Goal: Check status: Check status

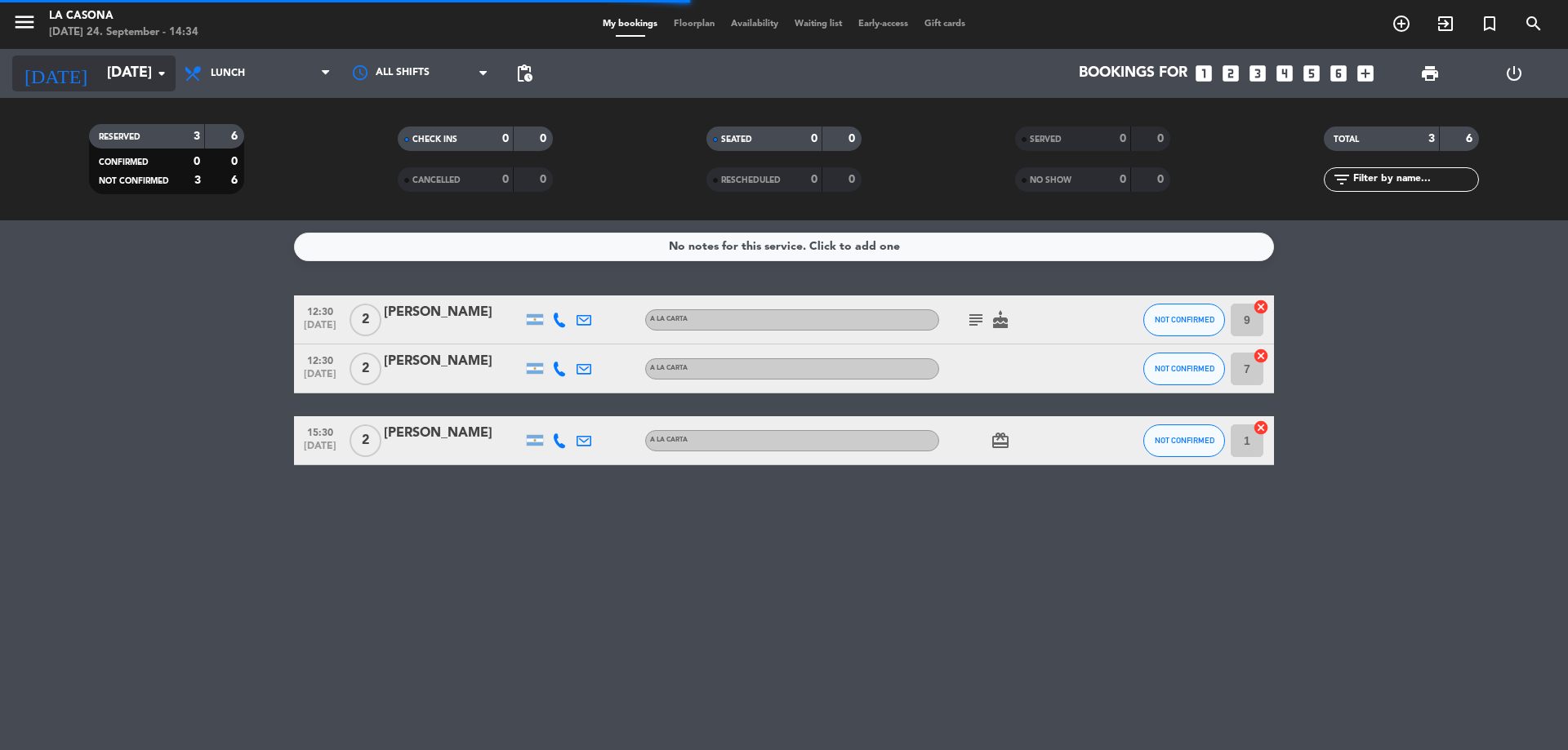
click at [155, 88] on input "[DATE]" at bounding box center [193, 73] width 189 height 33
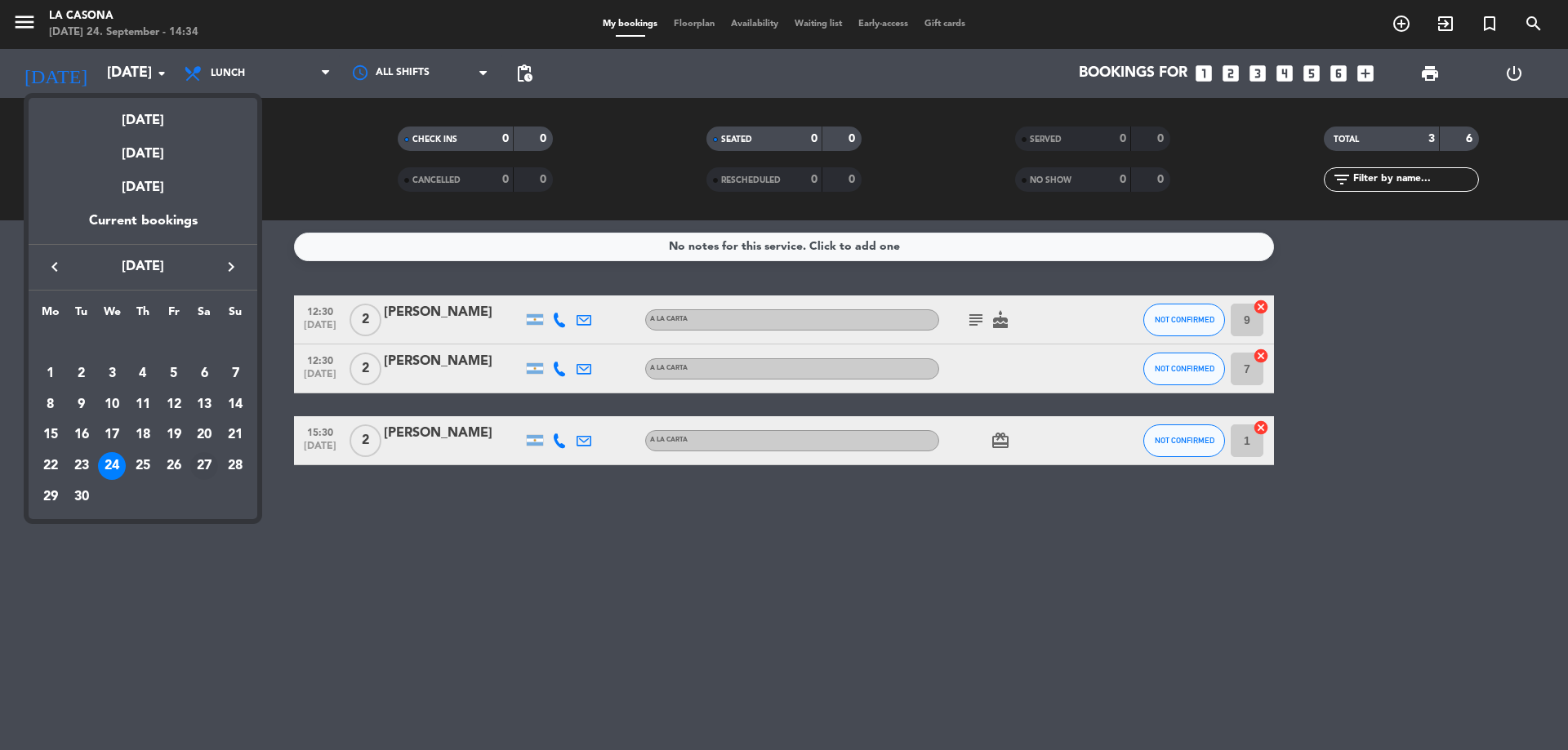
click at [199, 466] on div "27" at bounding box center [204, 466] width 28 height 28
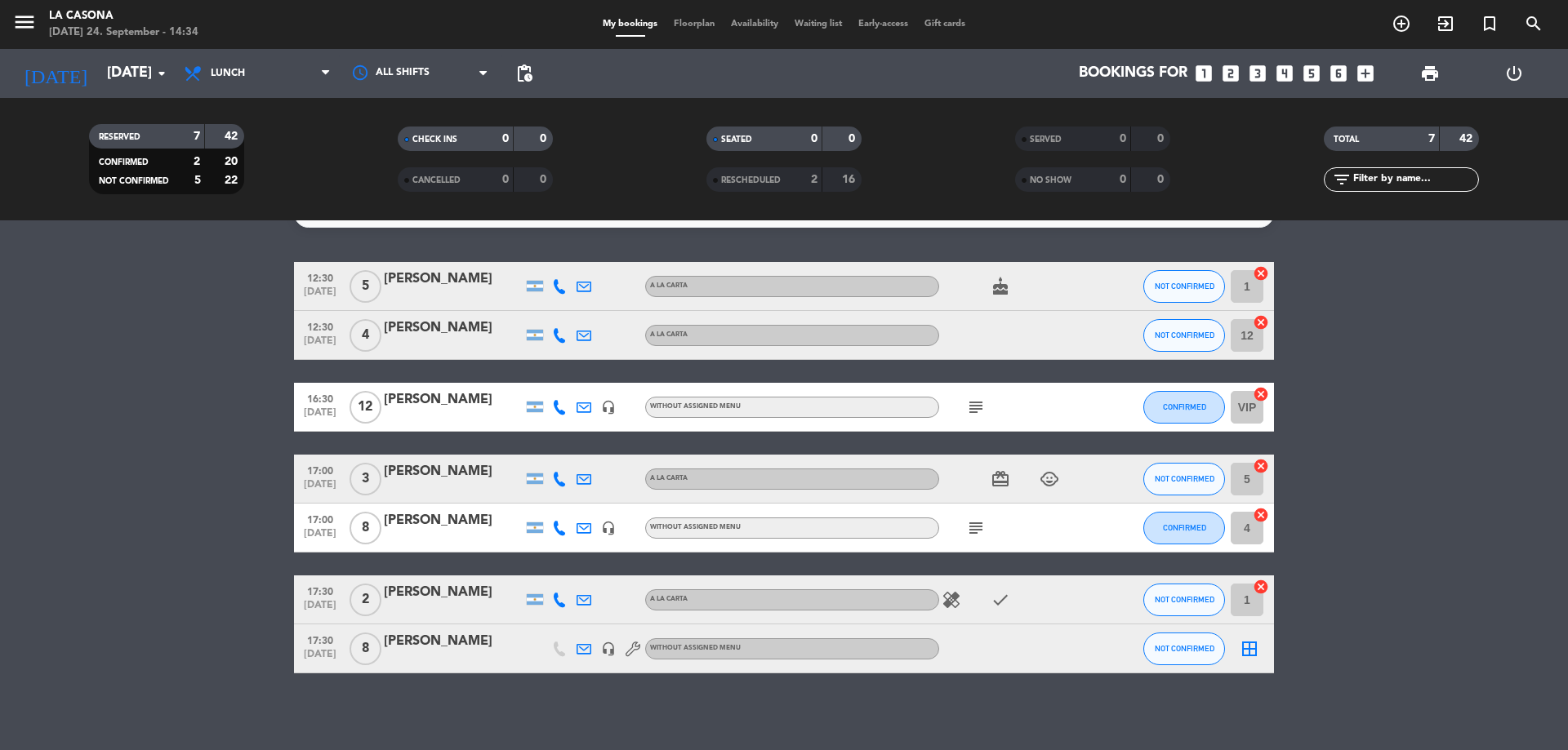
scroll to position [39, 0]
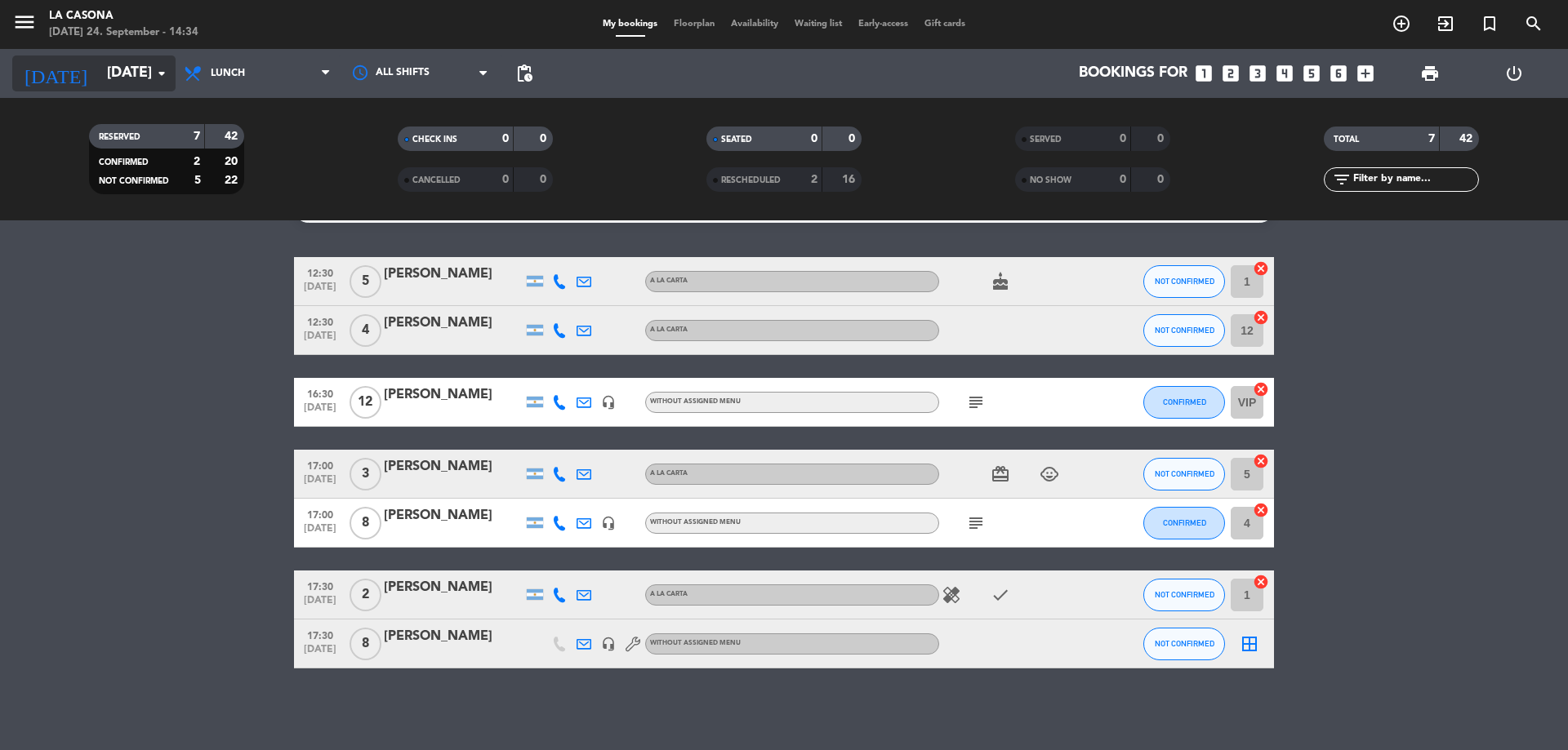
click at [109, 70] on input "[DATE]" at bounding box center [193, 73] width 189 height 33
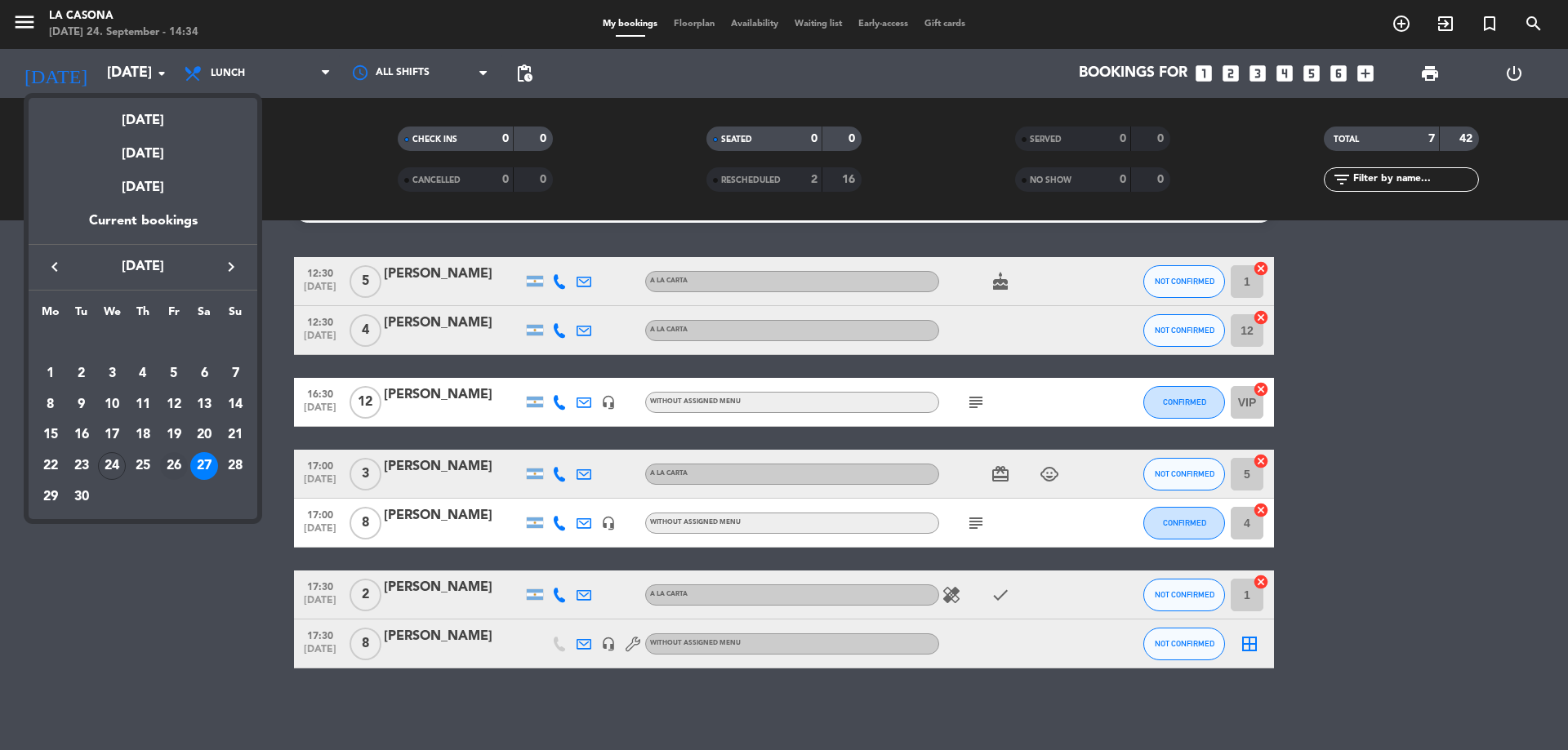
click at [177, 466] on div "26" at bounding box center [173, 466] width 28 height 28
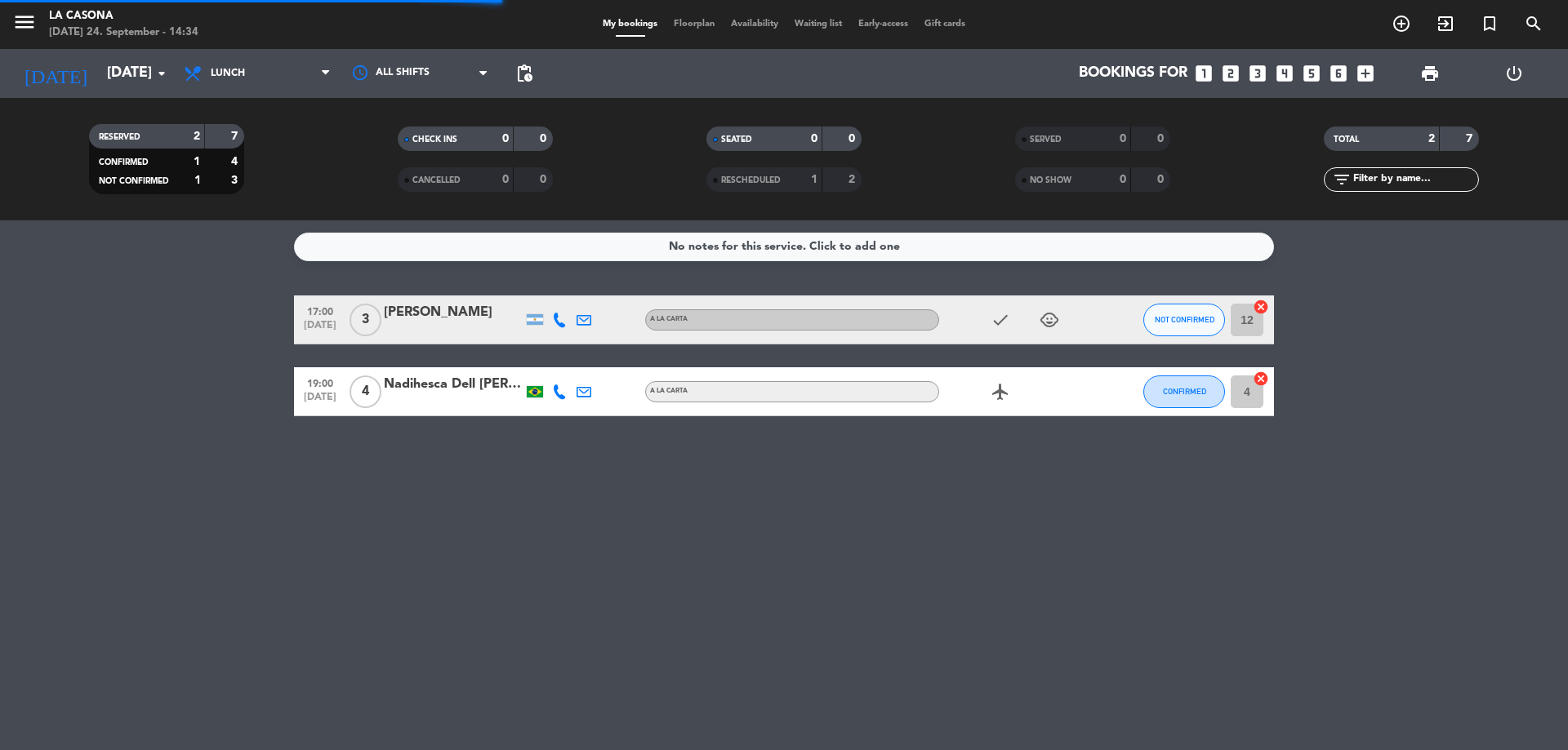
scroll to position [0, 0]
click at [21, 28] on icon "menu" at bounding box center [24, 22] width 24 height 24
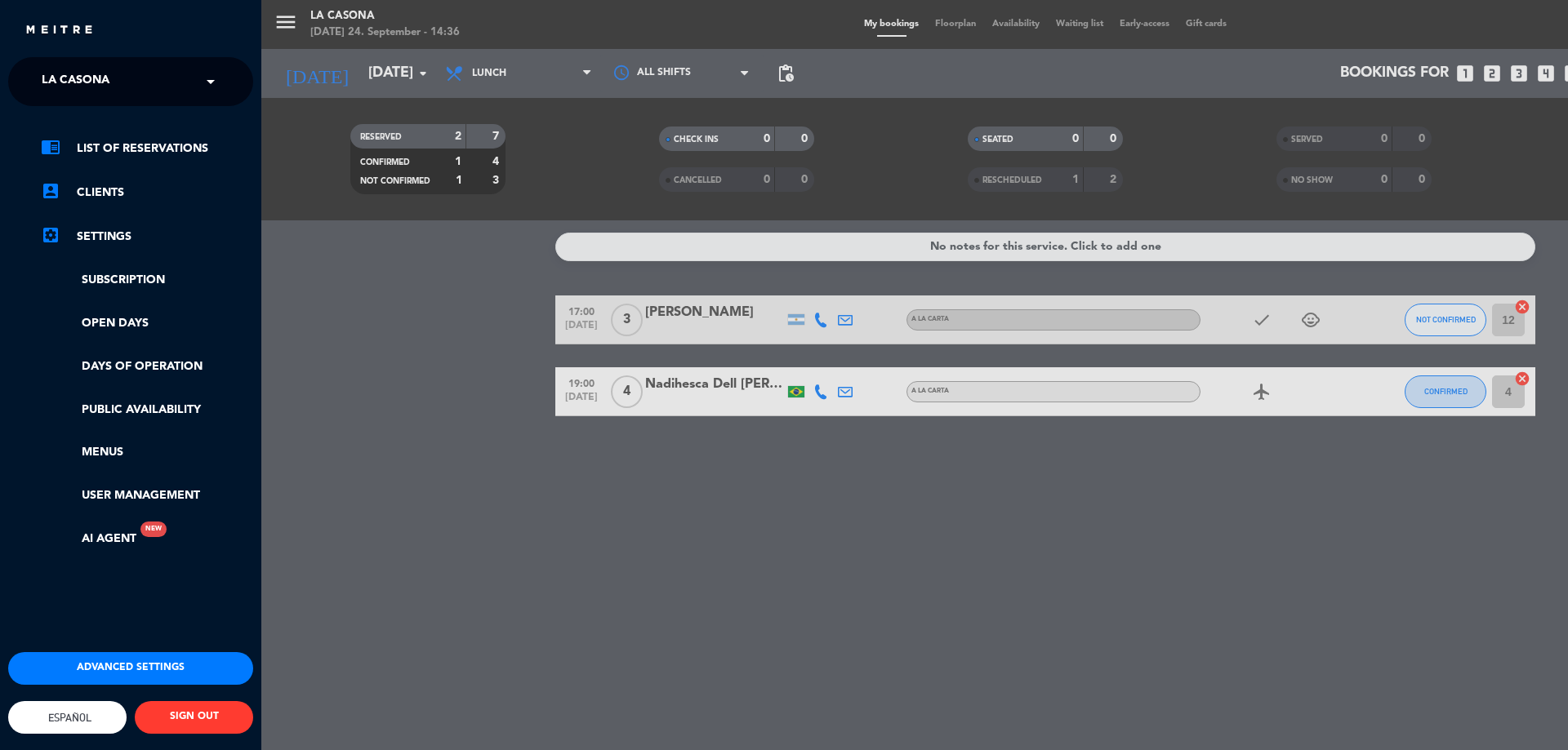
click at [83, 711] on span "Español" at bounding box center [67, 717] width 47 height 13
click at [80, 654] on div "Advanced settings English Español Português Español English Español Português S…" at bounding box center [130, 730] width 269 height 155
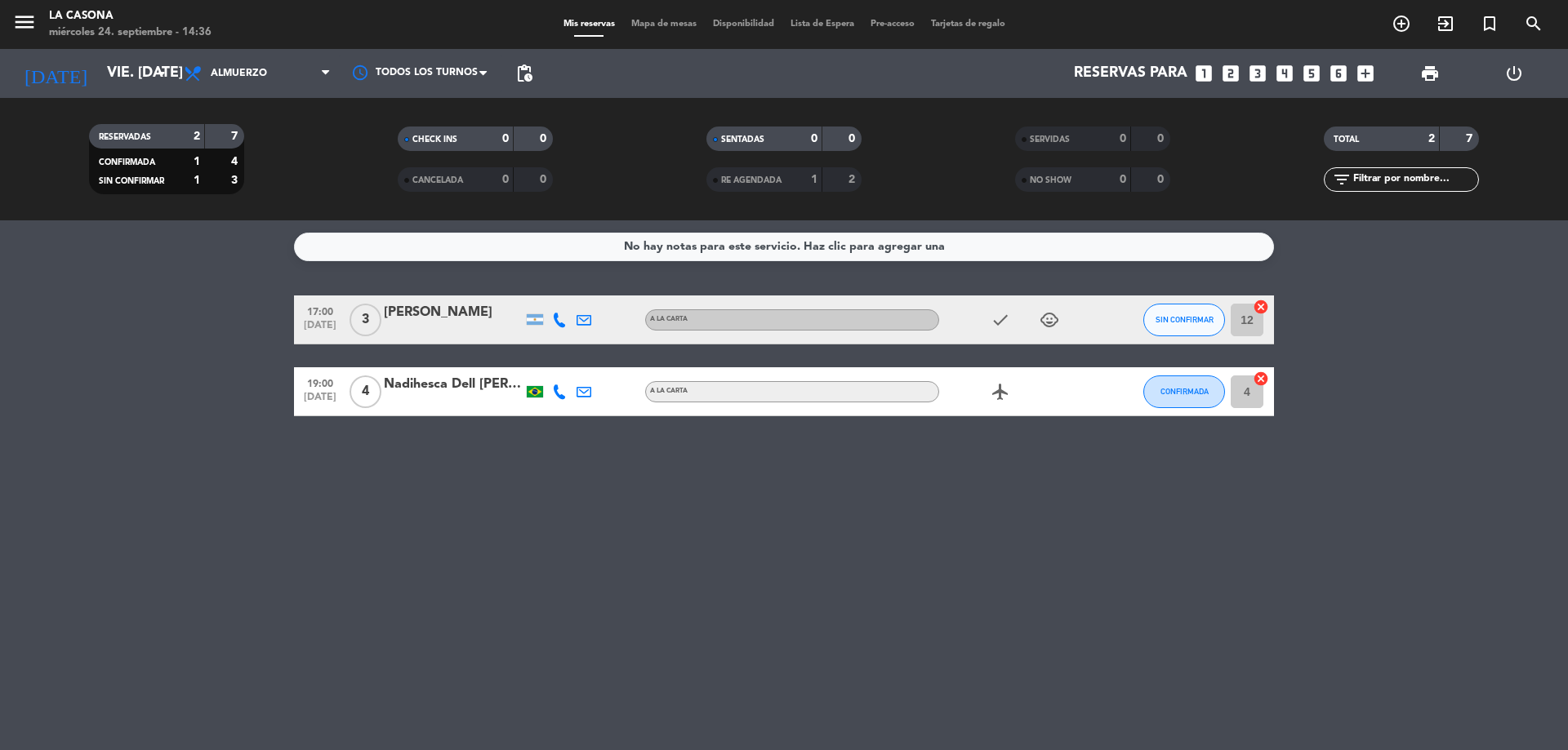
scroll to position [108, 0]
click at [114, 77] on input "vie. [DATE]" at bounding box center [193, 73] width 189 height 33
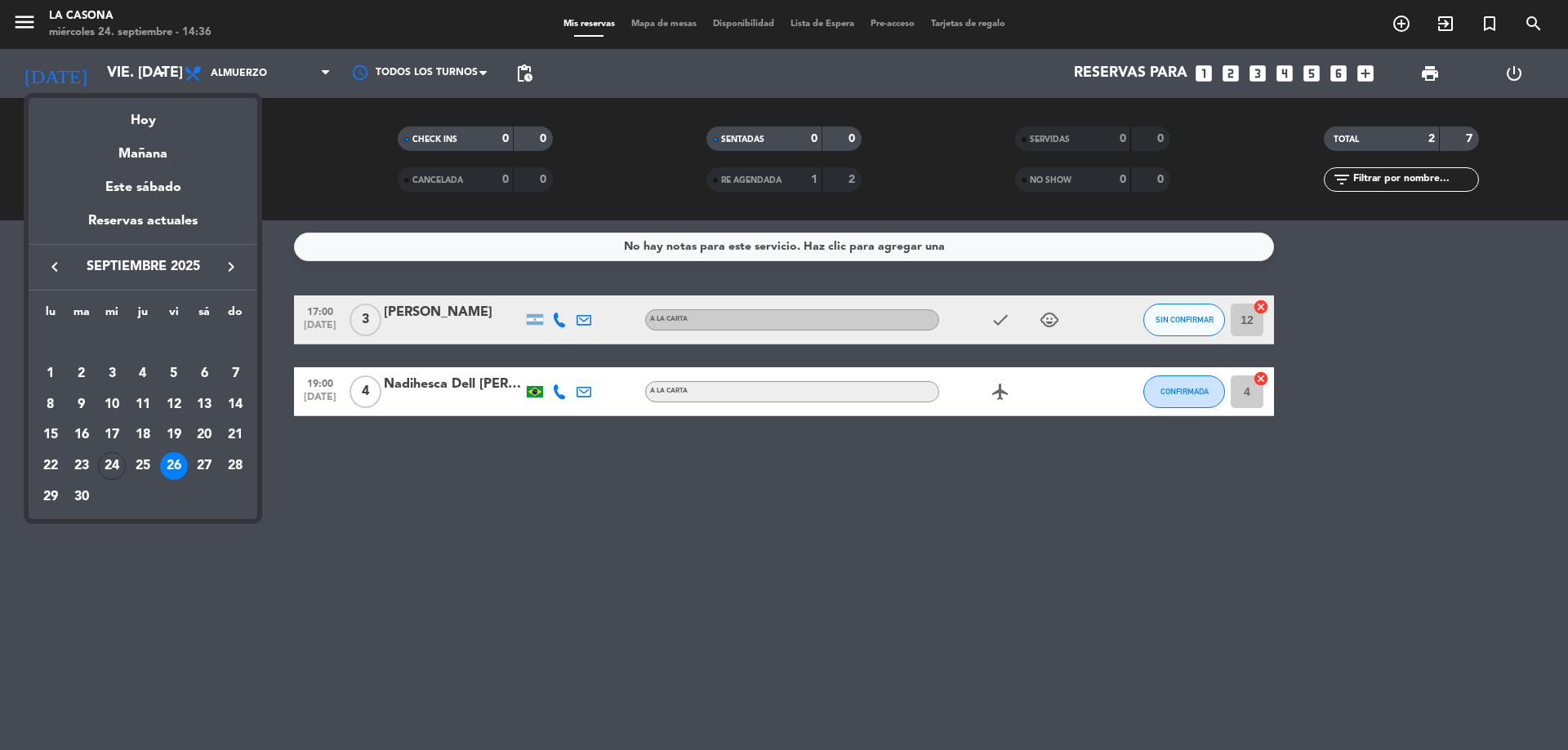
click at [475, 513] on div at bounding box center [784, 375] width 1568 height 750
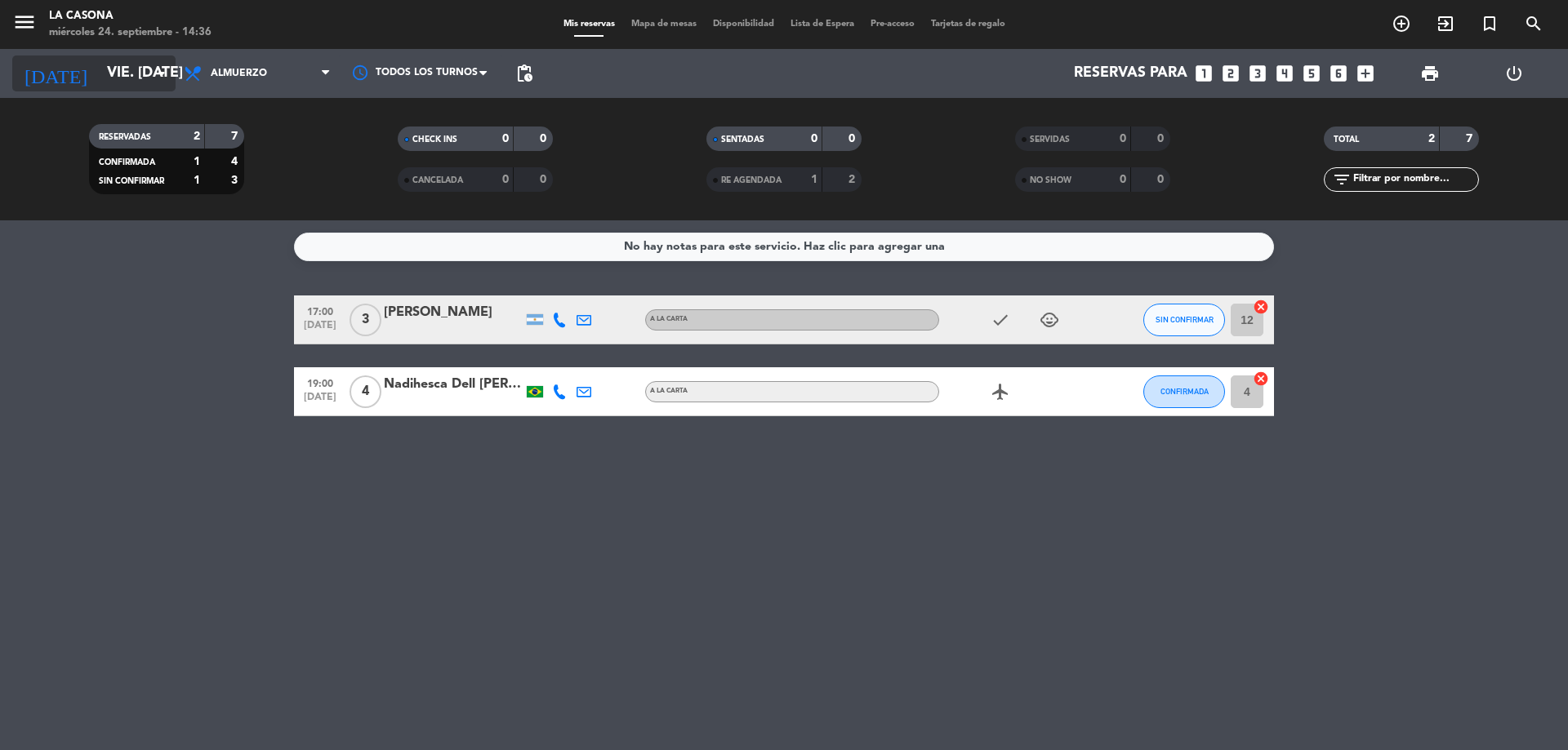
click at [111, 81] on input "vie. [DATE]" at bounding box center [193, 73] width 189 height 33
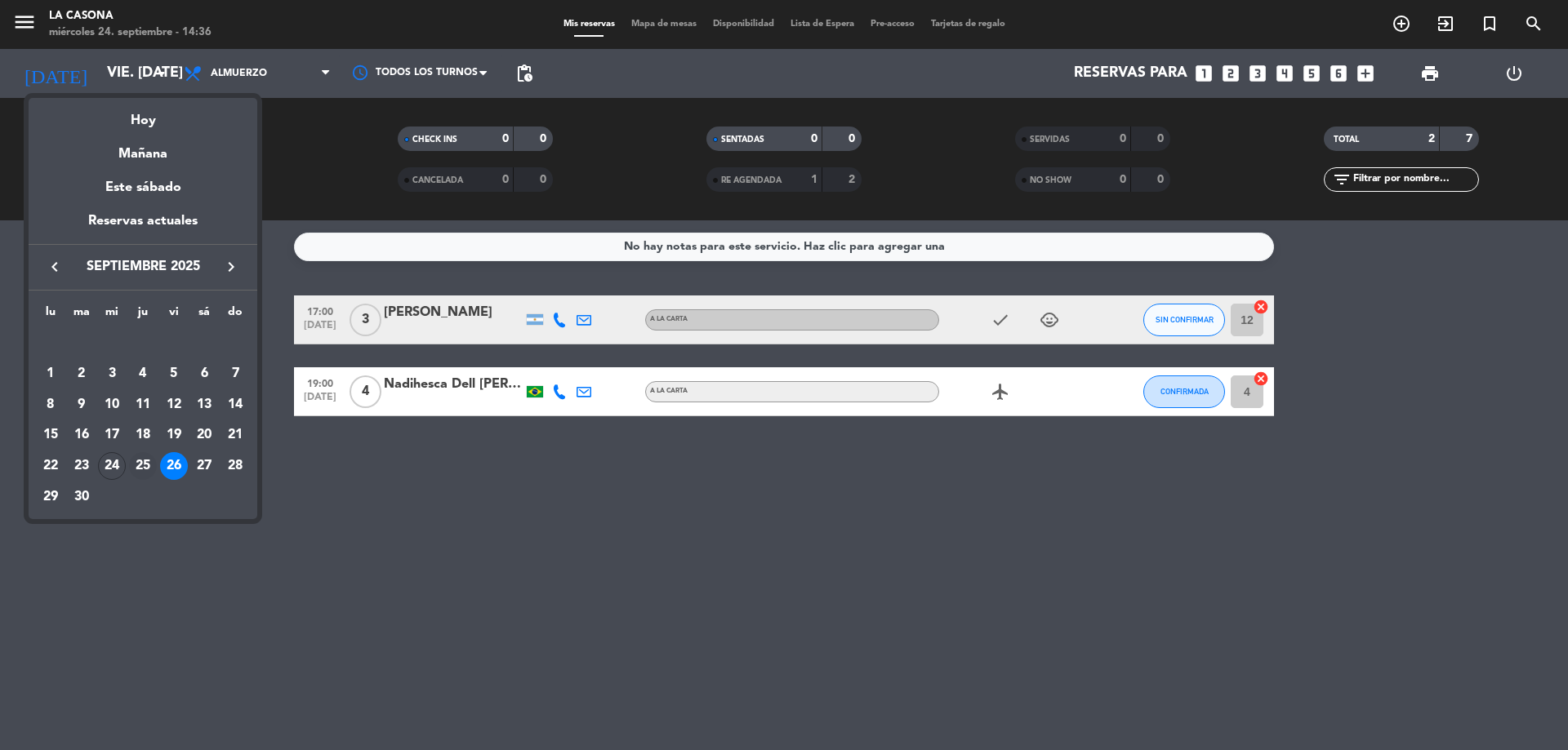
click at [143, 465] on div "25" at bounding box center [142, 466] width 28 height 28
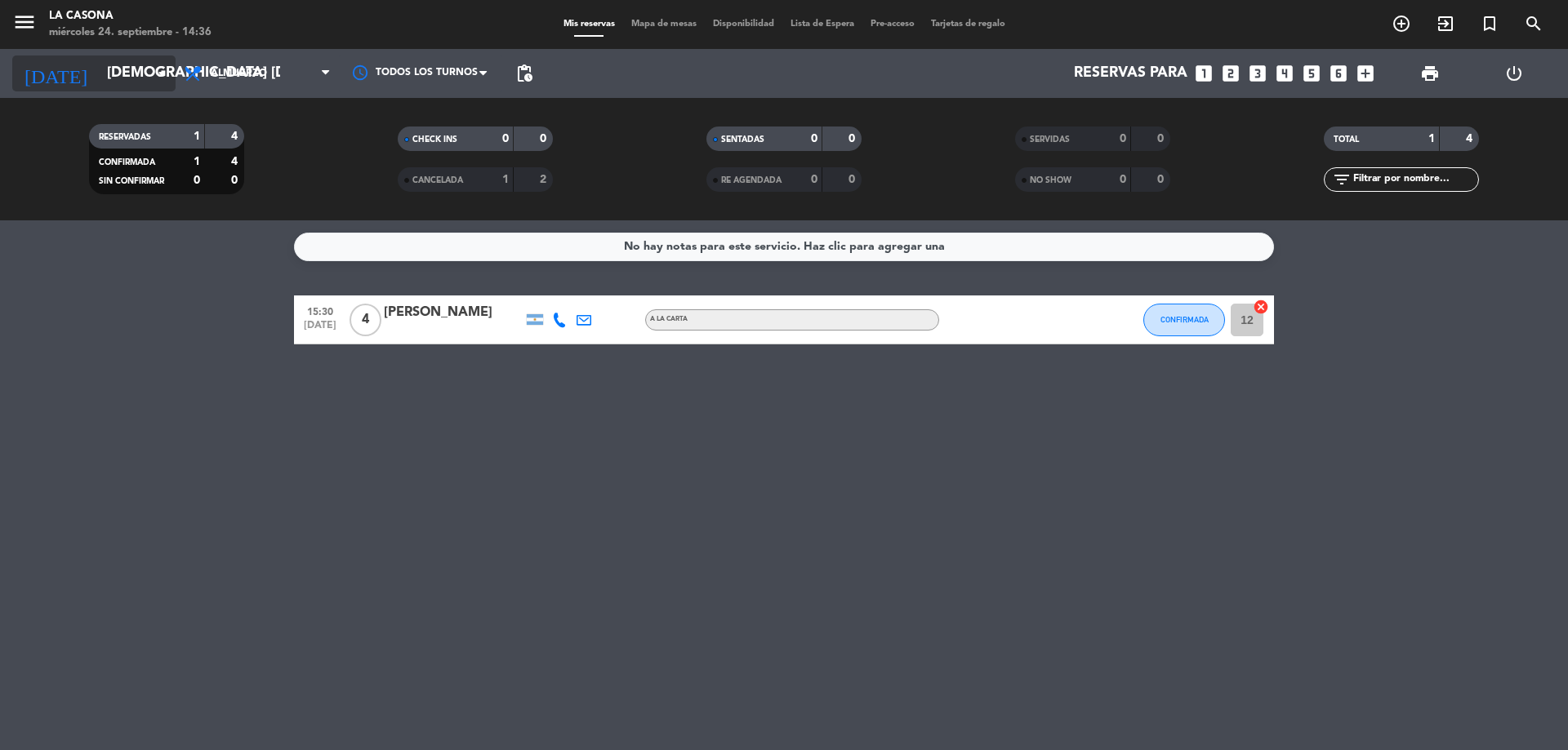
click at [135, 69] on input "[DEMOGRAPHIC_DATA] [DATE]" at bounding box center [193, 73] width 189 height 33
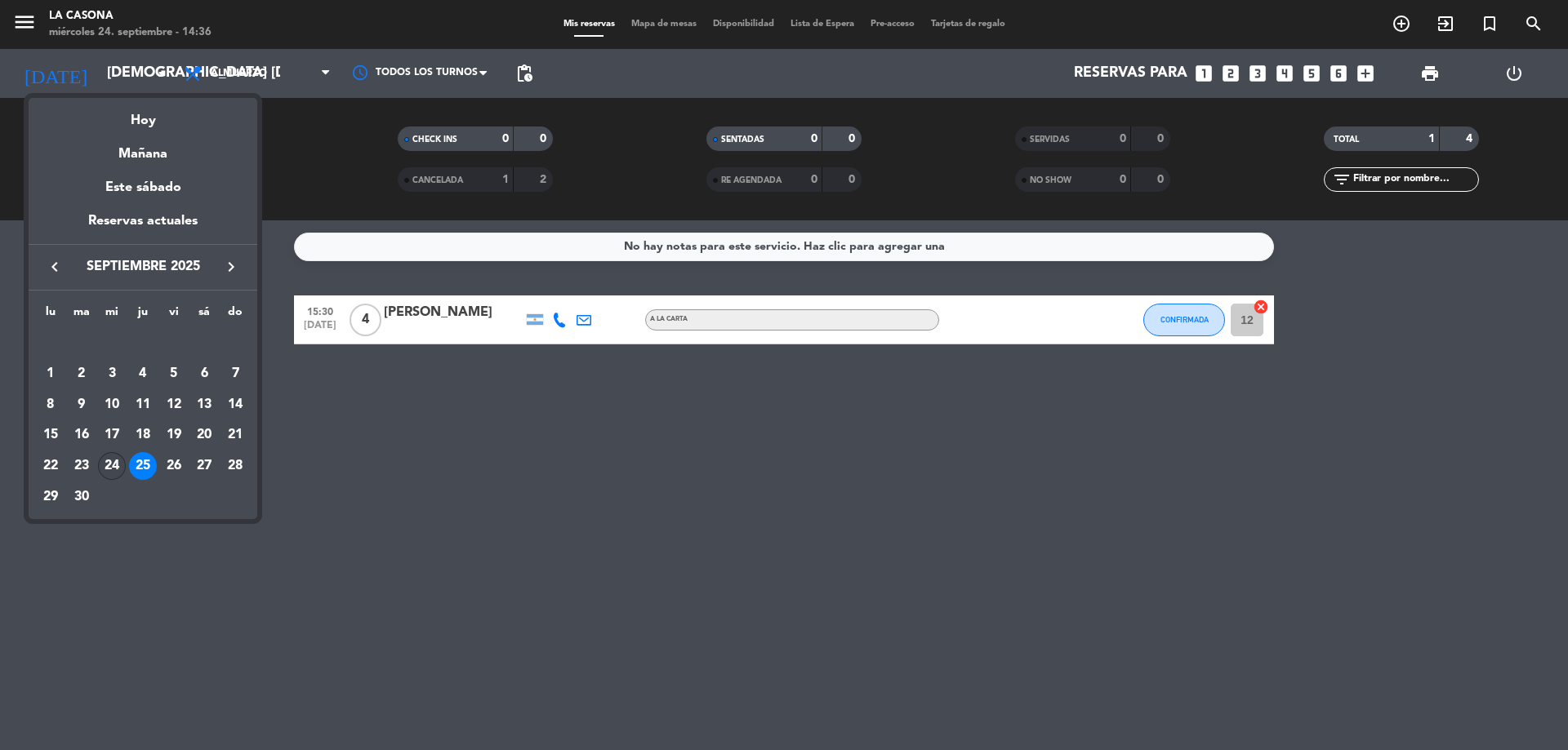
click at [107, 461] on div "24" at bounding box center [111, 466] width 28 height 28
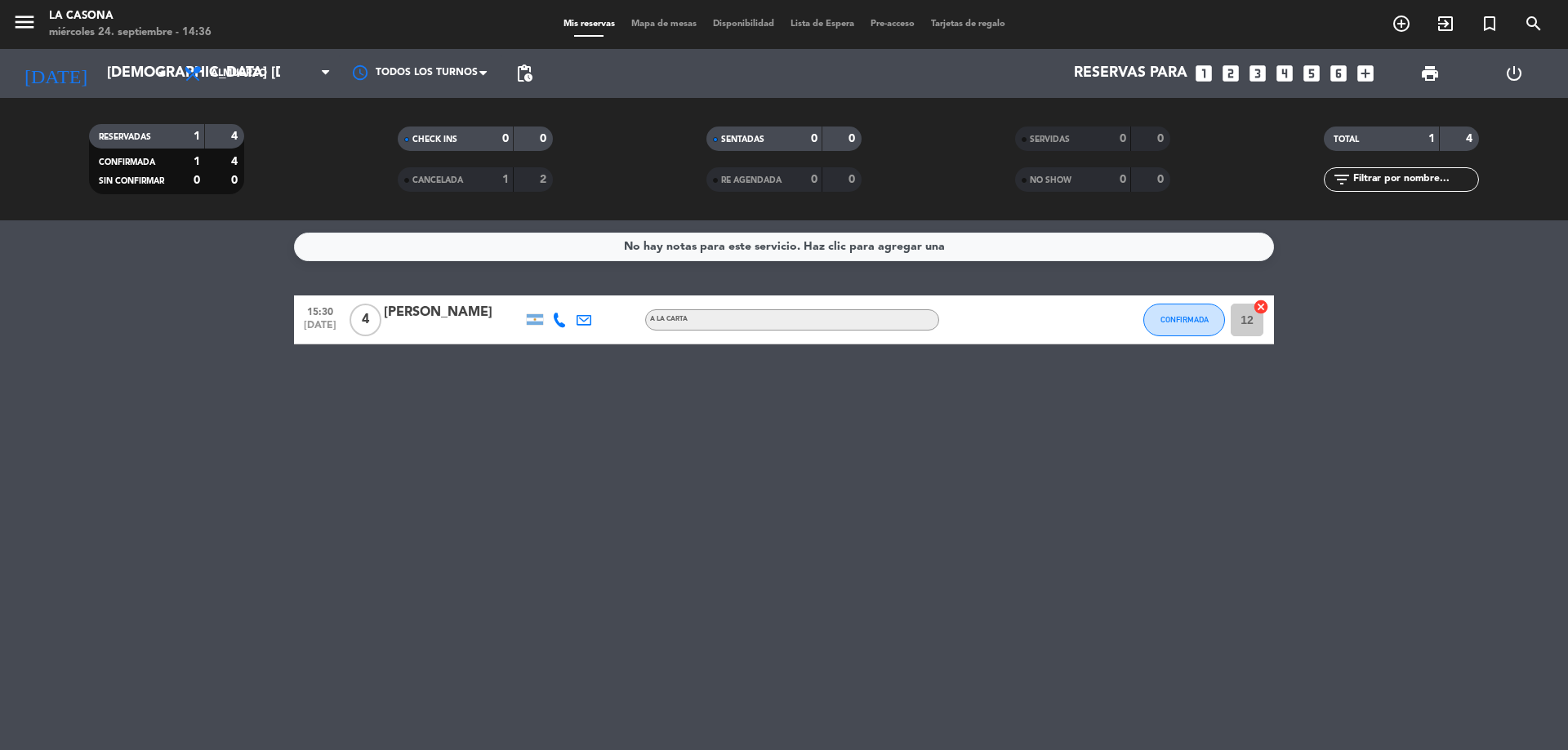
type input "mié. [DATE]"
